Goal: Entertainment & Leisure: Consume media (video, audio)

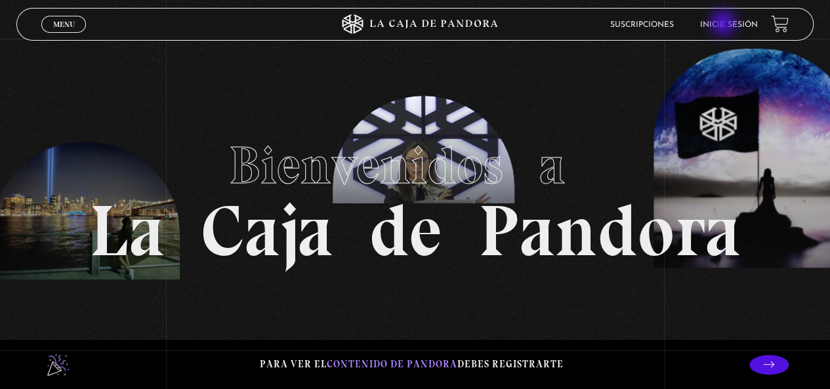
click at [724, 24] on link "Inicie sesión" at bounding box center [729, 25] width 58 height 8
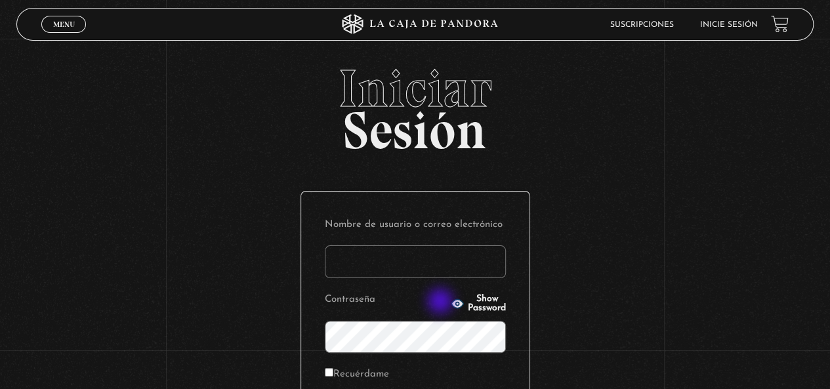
type input "lilialfa10@gmail.com"
click at [451, 303] on icon "button" at bounding box center [457, 303] width 12 height 9
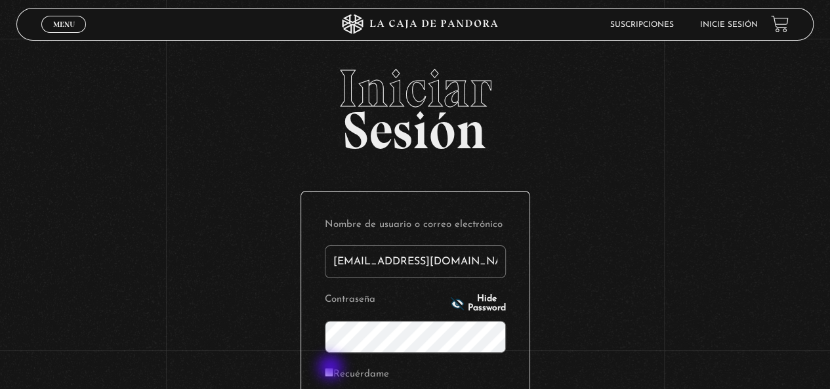
click at [332, 369] on input "Recuérdame" at bounding box center [329, 372] width 9 height 9
checkbox input "true"
click at [583, 301] on div "Iniciar Sesión Nombre de usuario o correo electrónico lilialfa10@gmail.com Cont…" at bounding box center [415, 313] width 830 height 502
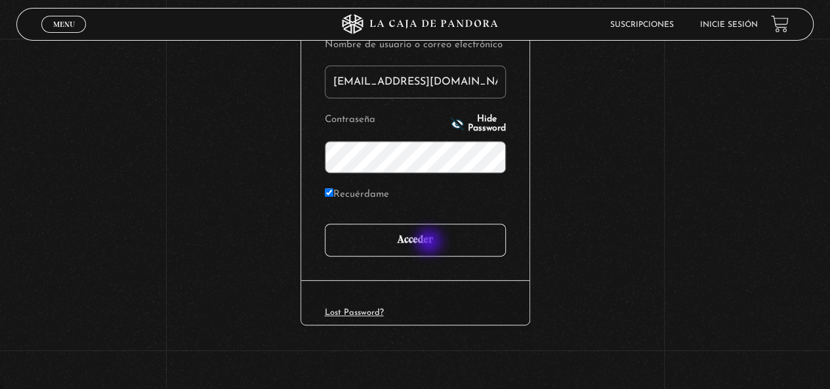
click at [430, 243] on input "Acceder" at bounding box center [415, 240] width 181 height 33
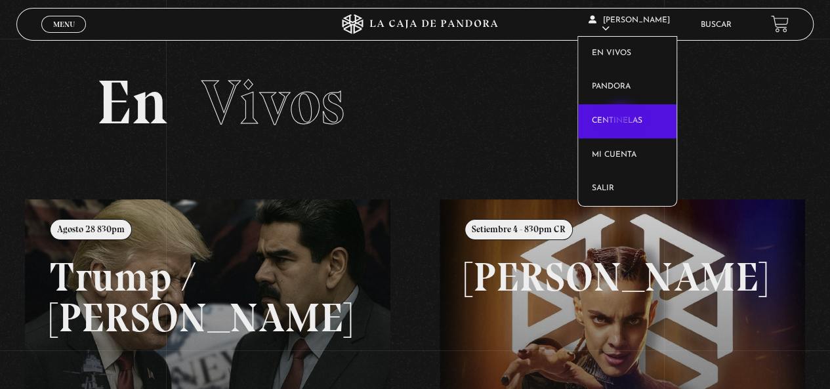
click at [622, 119] on link "Centinelas" at bounding box center [627, 121] width 98 height 34
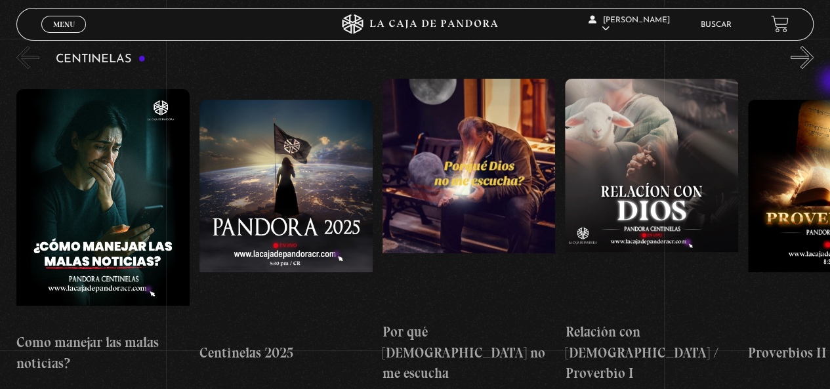
scroll to position [152, 0]
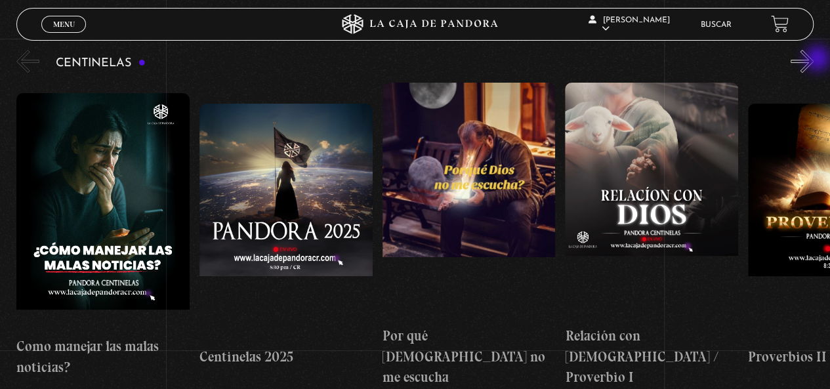
click at [814, 59] on button "»" at bounding box center [802, 61] width 23 height 23
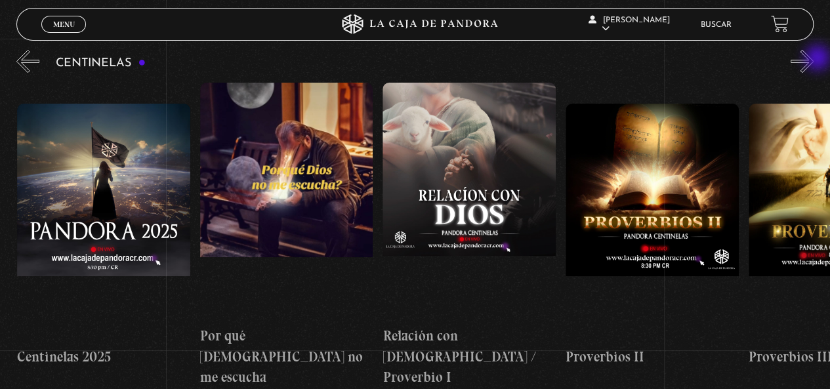
click at [814, 59] on button "»" at bounding box center [802, 61] width 23 height 23
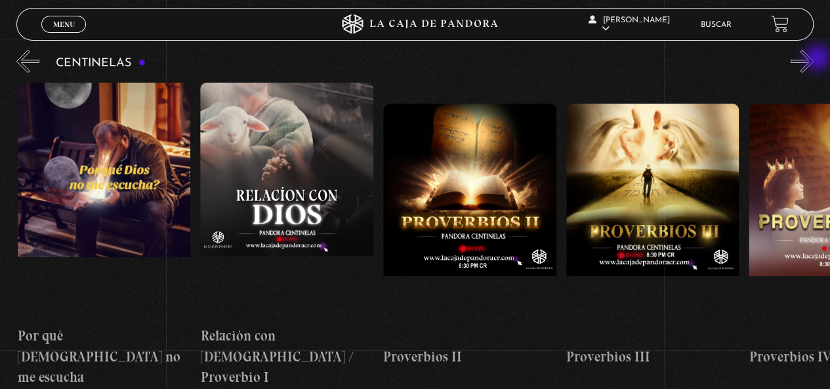
click at [814, 59] on button "»" at bounding box center [802, 61] width 23 height 23
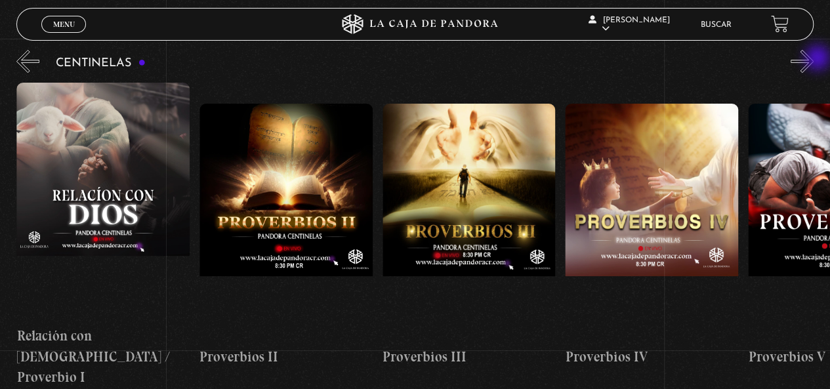
click at [814, 59] on button "»" at bounding box center [802, 61] width 23 height 23
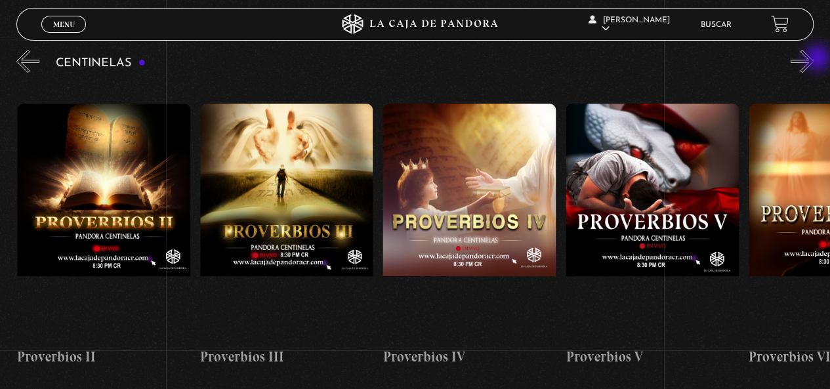
click at [814, 59] on button "»" at bounding box center [802, 61] width 23 height 23
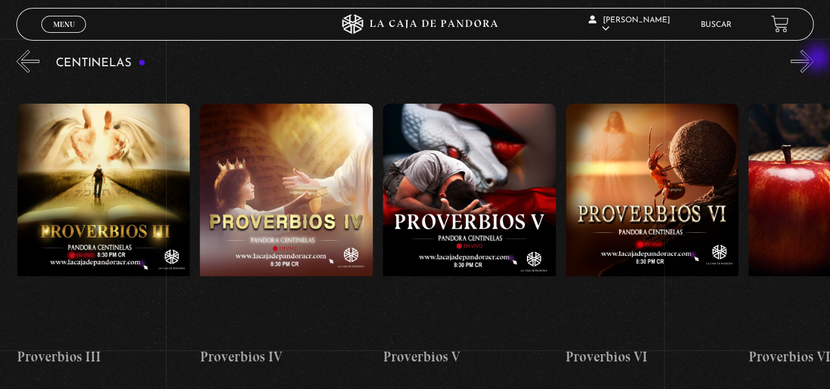
click at [814, 59] on button "»" at bounding box center [802, 61] width 23 height 23
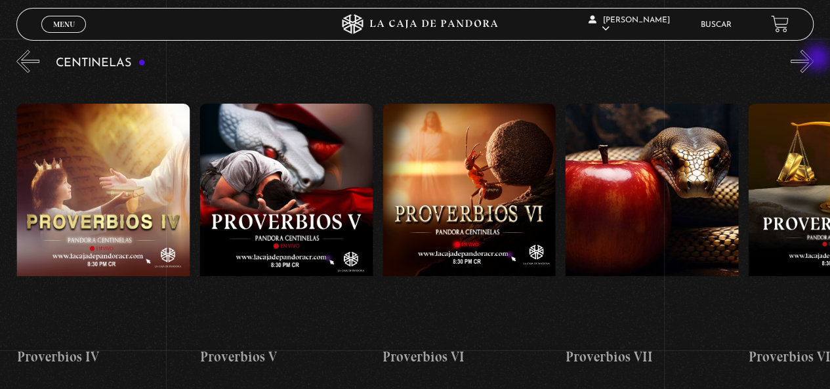
click at [814, 59] on button "»" at bounding box center [802, 61] width 23 height 23
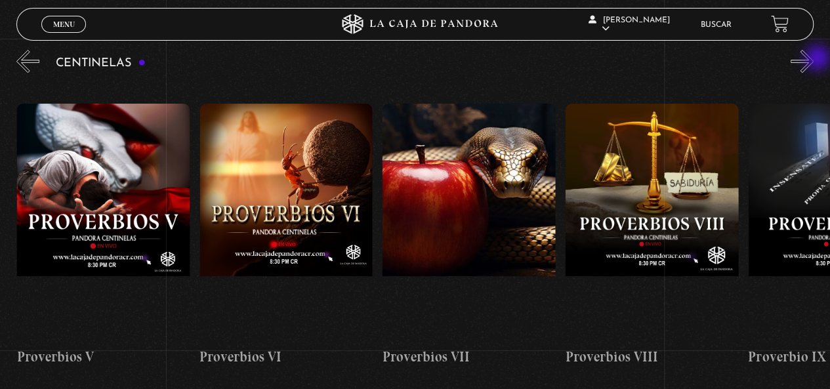
scroll to position [0, 1279]
click at [814, 59] on button "»" at bounding box center [802, 61] width 23 height 23
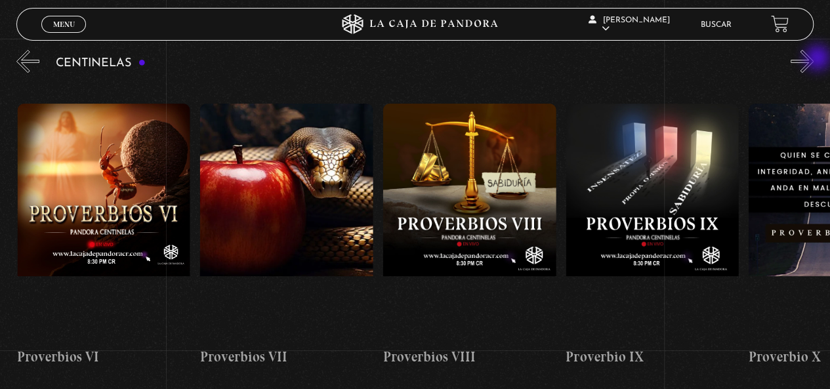
scroll to position [0, 1463]
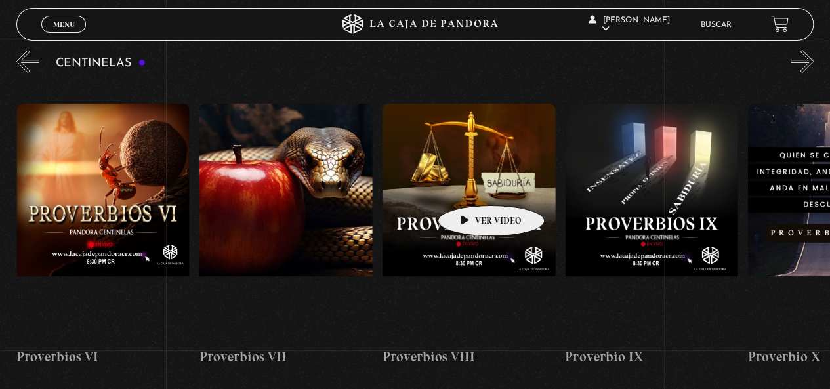
click at [470, 186] on figure at bounding box center [469, 222] width 173 height 236
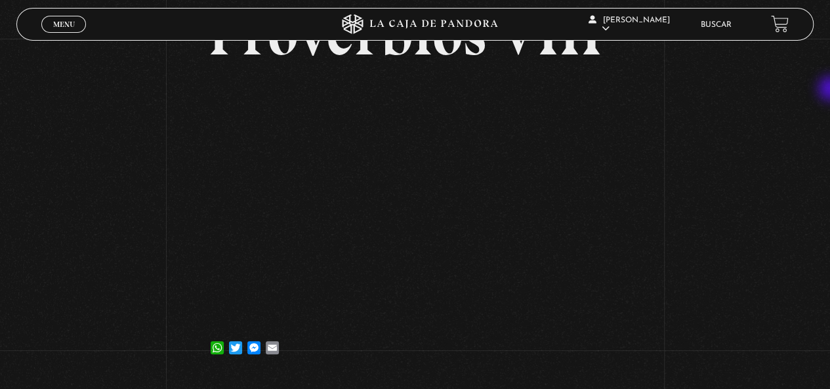
scroll to position [112, 0]
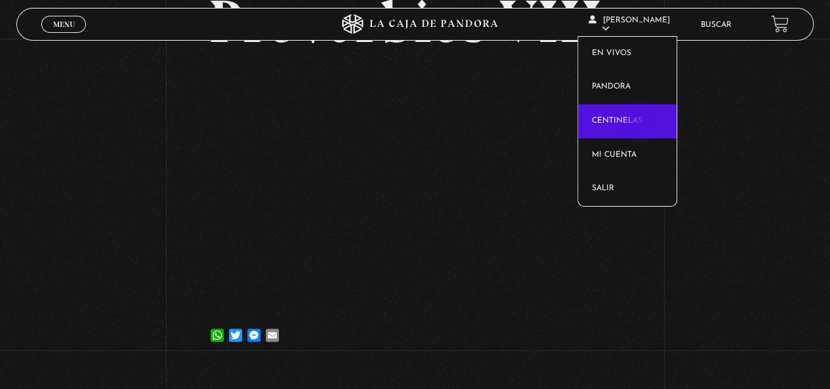
click at [642, 123] on link "Centinelas" at bounding box center [627, 121] width 98 height 34
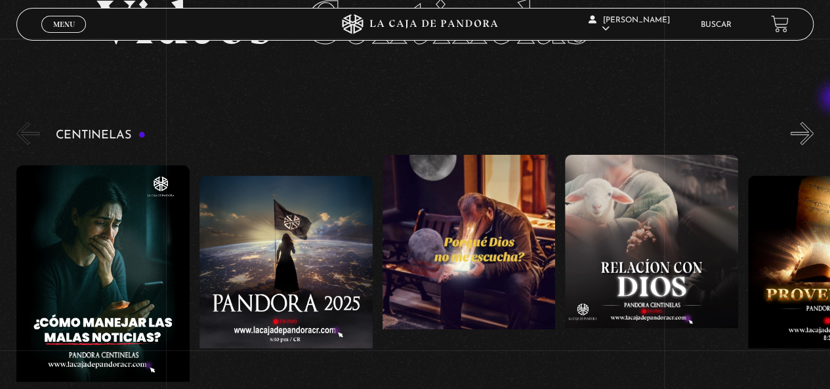
scroll to position [91, 0]
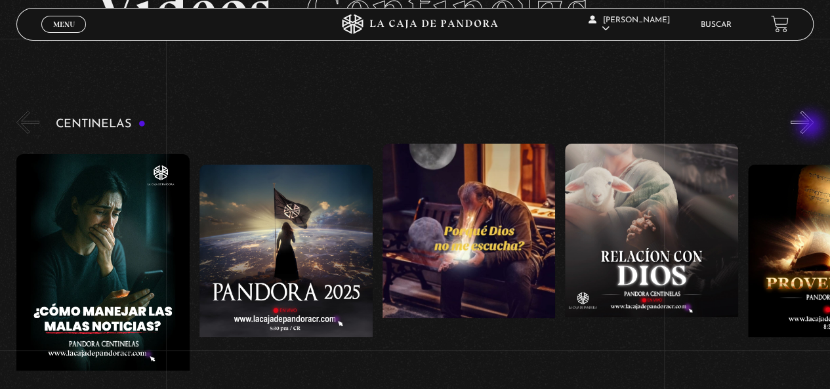
click at [812, 127] on button "»" at bounding box center [802, 122] width 23 height 23
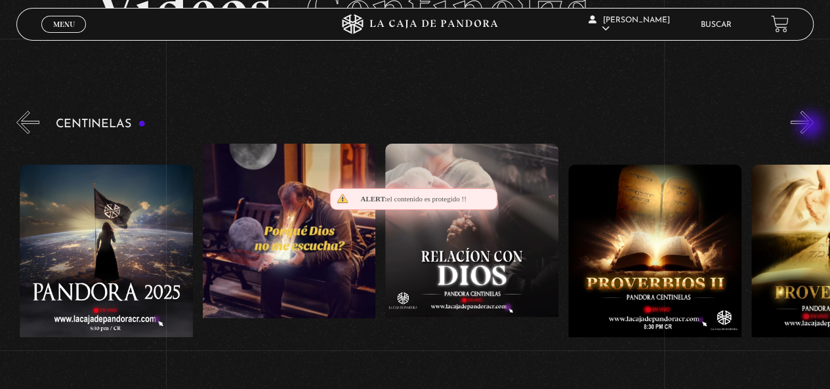
click at [812, 127] on button "»" at bounding box center [802, 122] width 23 height 23
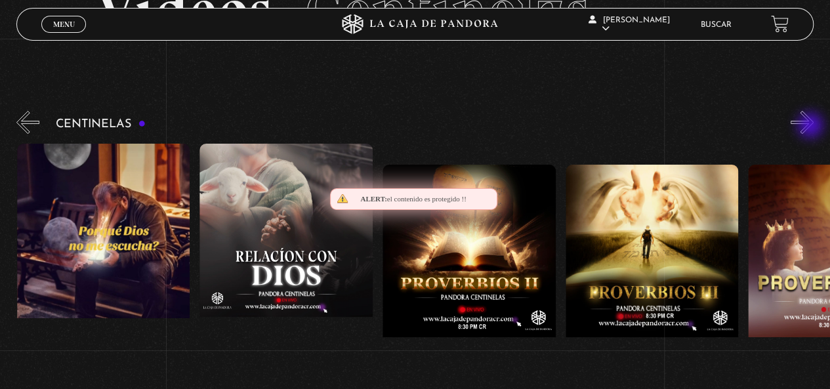
click at [812, 127] on button "»" at bounding box center [802, 122] width 23 height 23
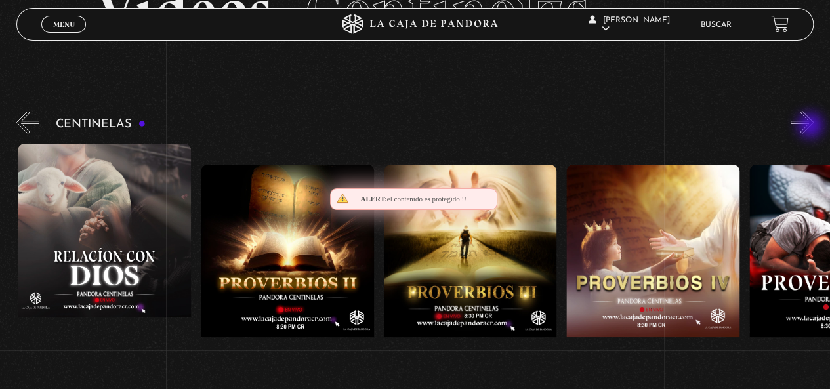
click at [812, 127] on button "»" at bounding box center [802, 122] width 23 height 23
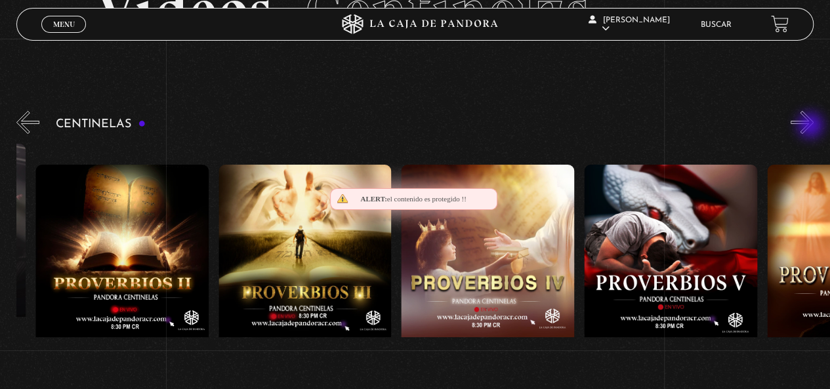
click at [812, 127] on button "»" at bounding box center [802, 122] width 23 height 23
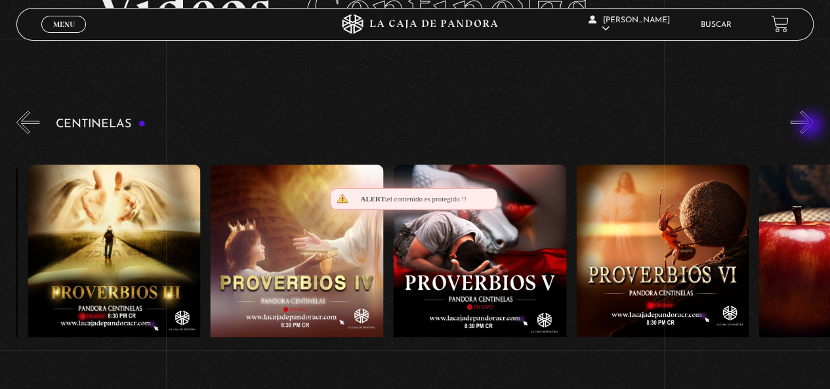
click at [812, 127] on button "»" at bounding box center [802, 122] width 23 height 23
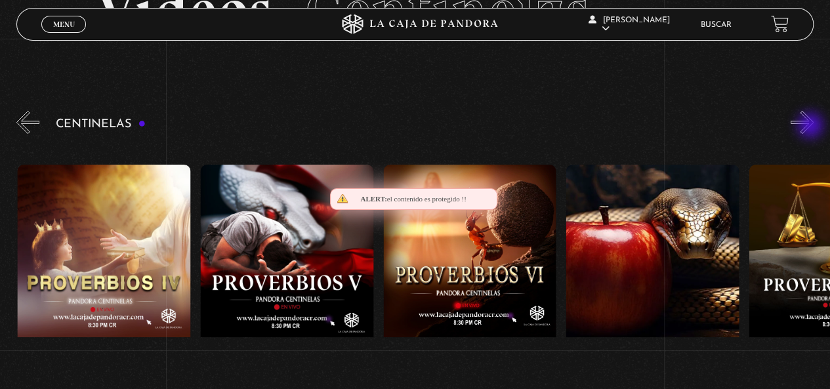
click at [812, 127] on button "»" at bounding box center [802, 122] width 23 height 23
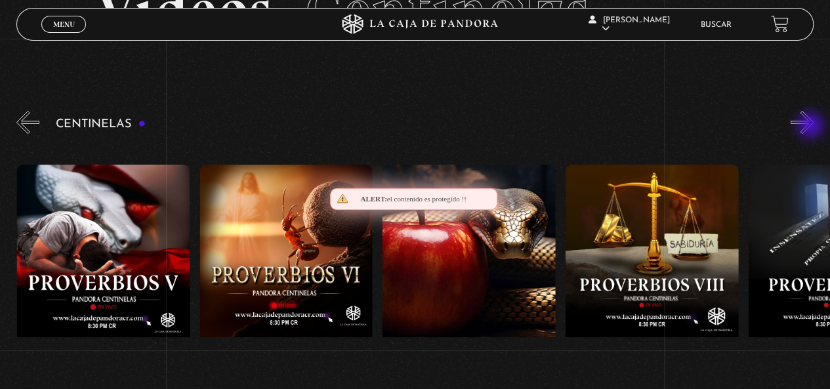
click at [812, 127] on button "»" at bounding box center [802, 122] width 23 height 23
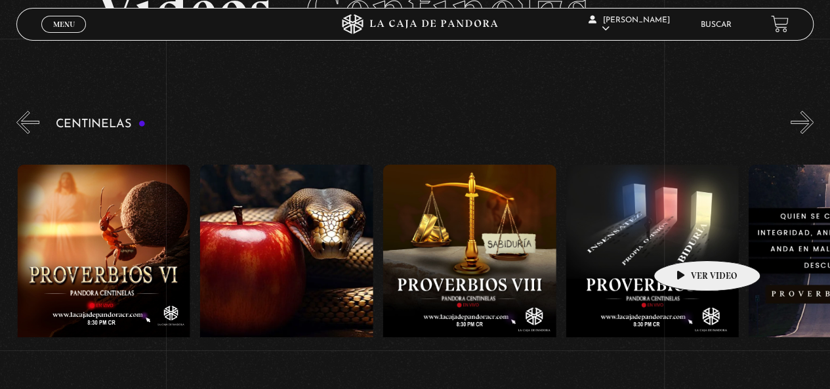
scroll to position [0, 1463]
click at [677, 242] on figure at bounding box center [652, 283] width 173 height 236
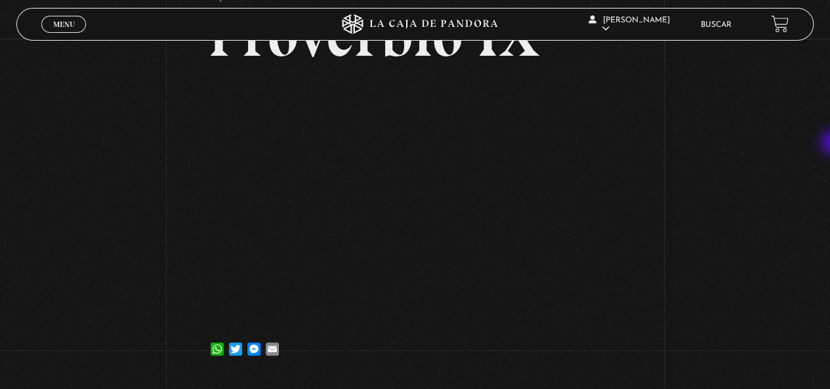
scroll to position [91, 0]
